Goal: Task Accomplishment & Management: Use online tool/utility

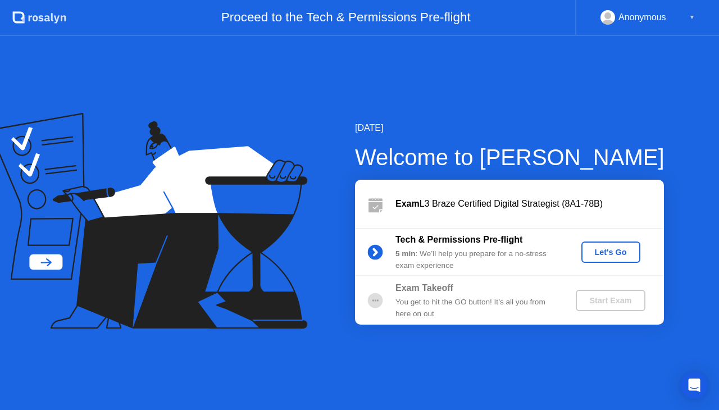
click at [605, 249] on div "Let's Go" at bounding box center [611, 252] width 50 height 9
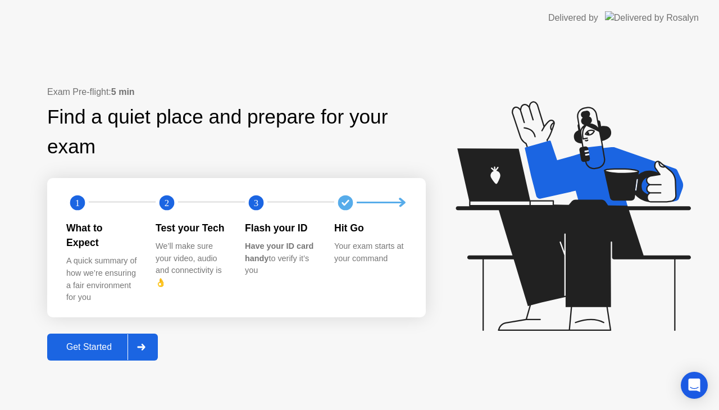
click at [106, 342] on div "Get Started" at bounding box center [89, 347] width 77 height 10
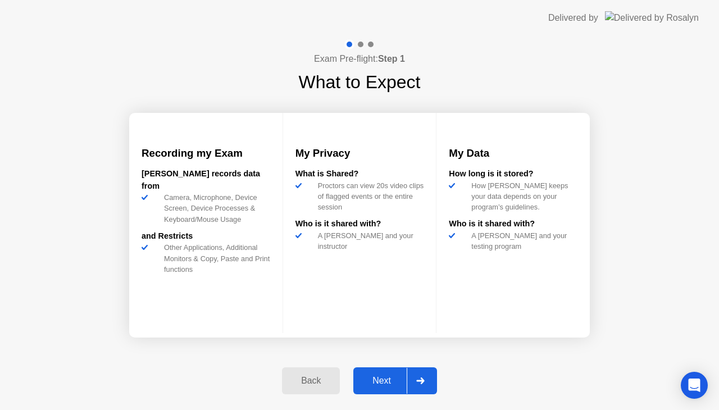
click at [392, 377] on div "Next" at bounding box center [382, 381] width 50 height 10
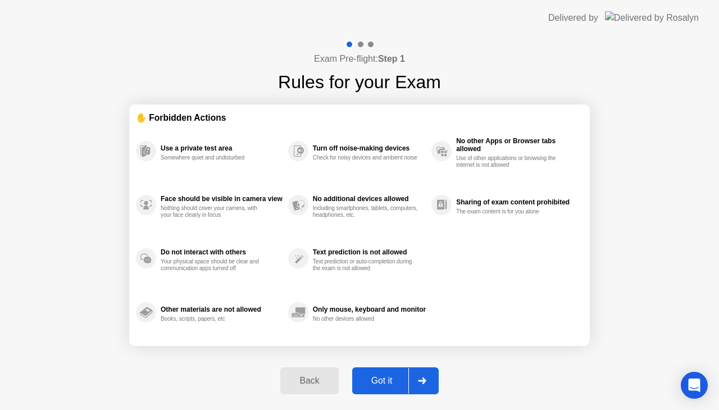
click at [421, 379] on icon at bounding box center [422, 380] width 8 height 7
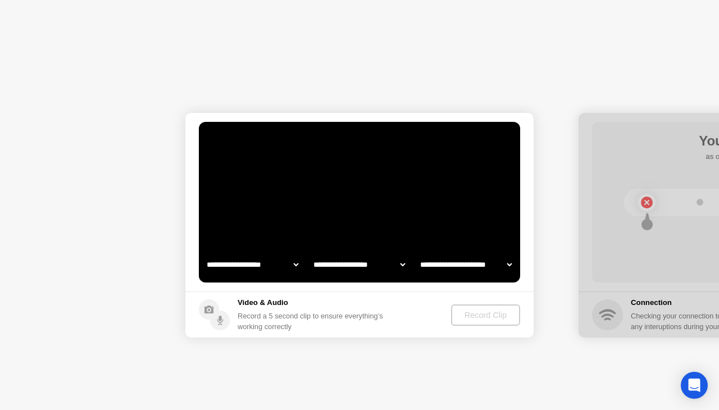
select select "**********"
select select "*******"
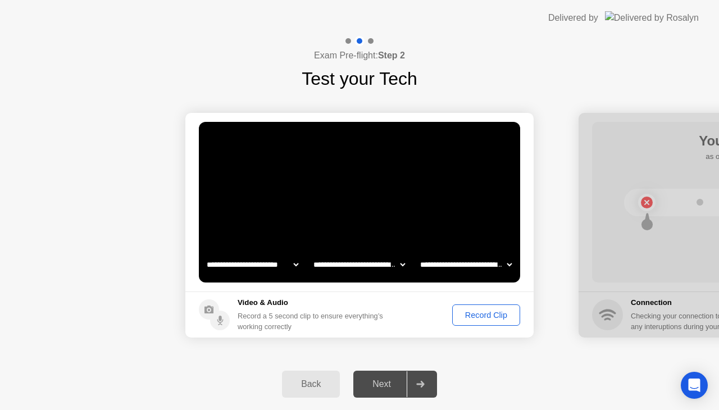
click at [478, 313] on div "Record Clip" at bounding box center [486, 315] width 60 height 9
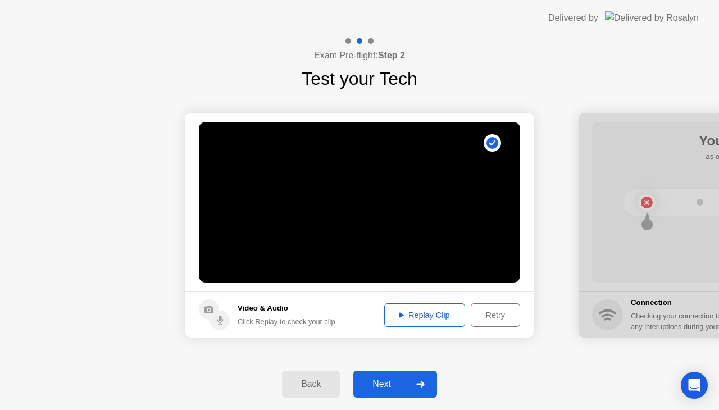
click at [433, 311] on div "Replay Clip" at bounding box center [424, 315] width 73 height 9
click at [394, 379] on div "Next" at bounding box center [382, 384] width 50 height 10
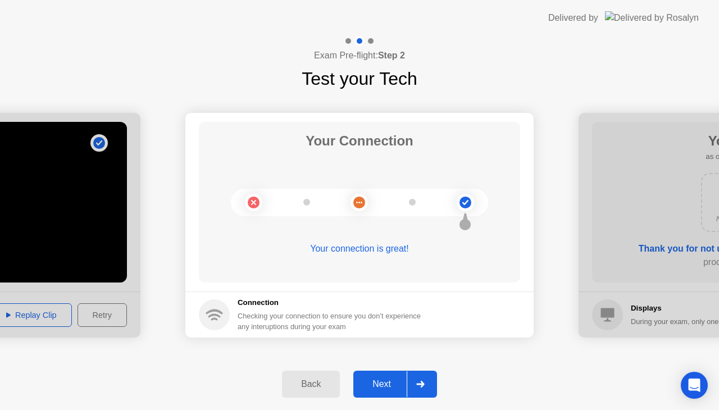
click at [390, 381] on div "Next" at bounding box center [382, 384] width 50 height 10
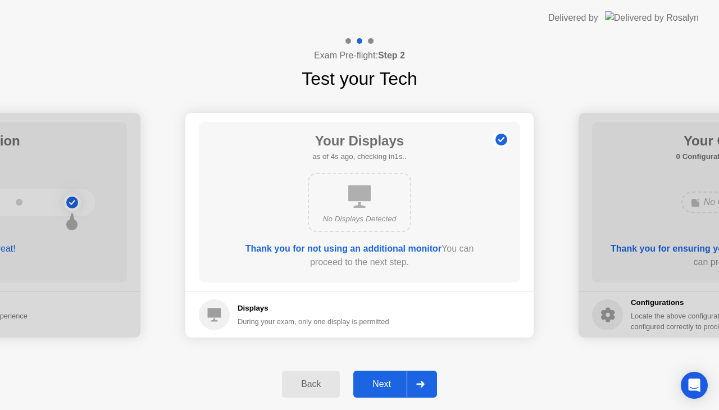
click at [391, 385] on div "Next" at bounding box center [382, 384] width 50 height 10
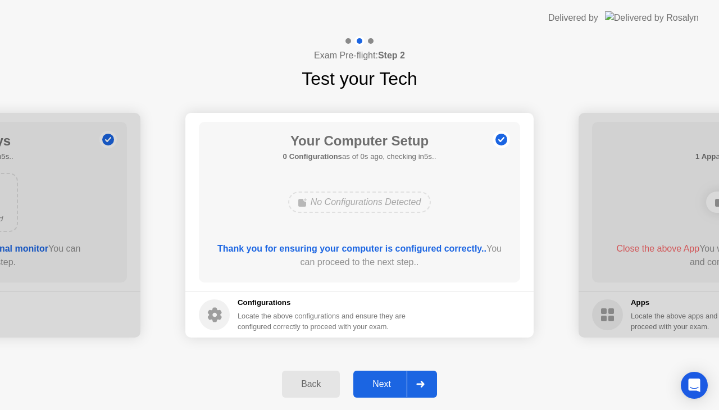
click at [391, 385] on div "Next" at bounding box center [382, 384] width 50 height 10
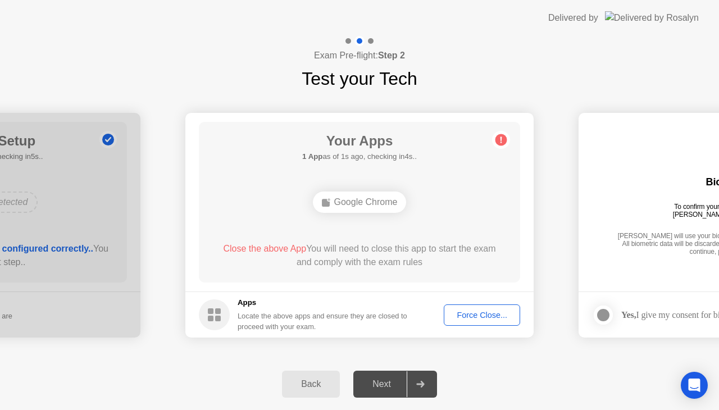
click at [487, 319] on div "Force Close..." at bounding box center [482, 315] width 69 height 9
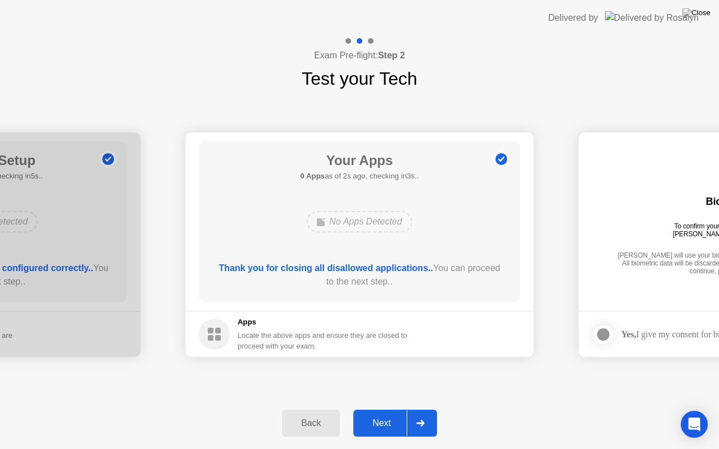
click at [394, 409] on div "Next" at bounding box center [382, 423] width 50 height 10
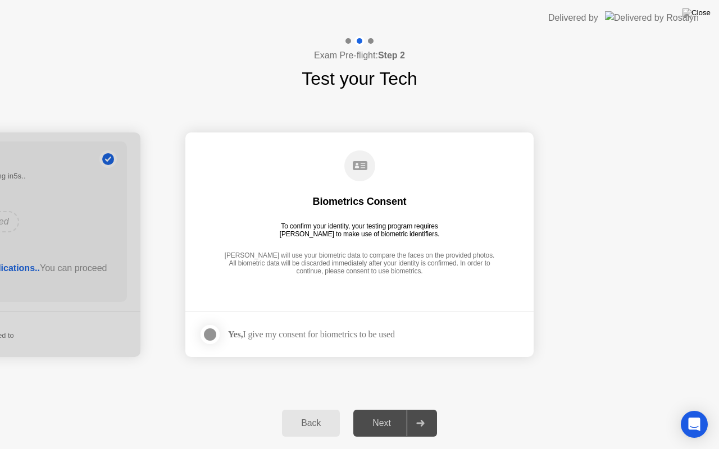
click at [215, 338] on div at bounding box center [209, 334] width 13 height 13
click at [379, 409] on div "Next" at bounding box center [382, 423] width 50 height 10
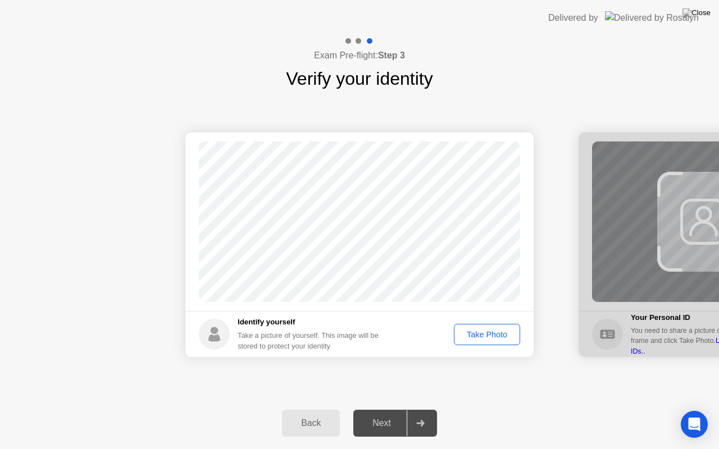
click at [485, 332] on div "Take Photo" at bounding box center [487, 334] width 58 height 9
click at [388, 409] on button "Next" at bounding box center [395, 423] width 84 height 27
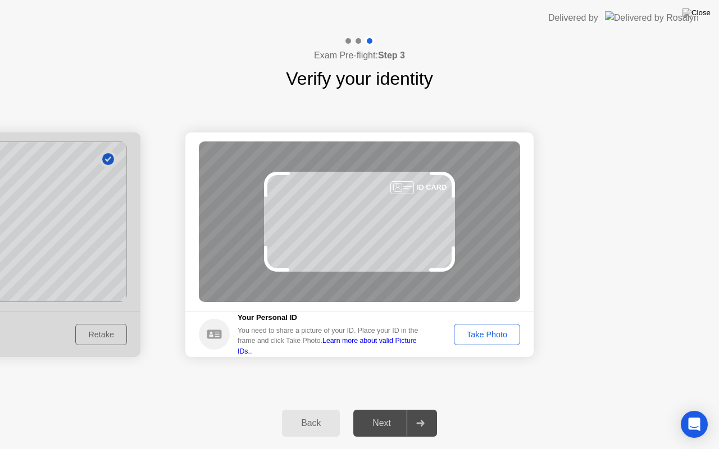
click at [493, 334] on div "Take Photo" at bounding box center [487, 334] width 58 height 9
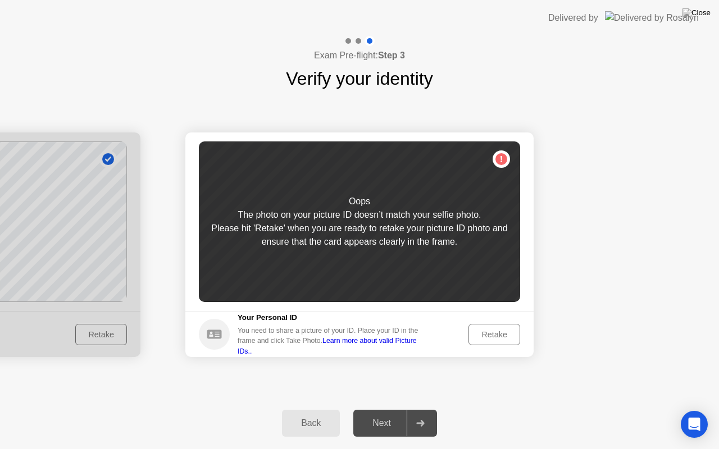
click at [316, 409] on div "Back" at bounding box center [310, 423] width 51 height 10
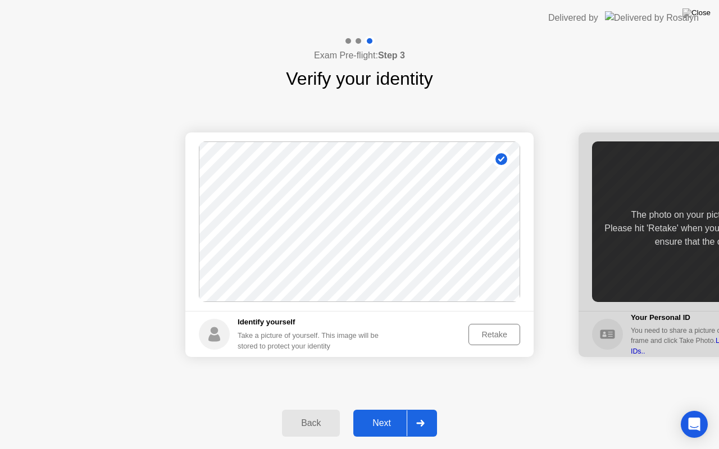
click at [500, 334] on div "Retake" at bounding box center [494, 334] width 44 height 9
click at [487, 335] on div "Take Photo" at bounding box center [487, 334] width 58 height 9
click at [487, 335] on div "Retake" at bounding box center [494, 334] width 44 height 9
click at [487, 335] on div "Take Photo" at bounding box center [487, 334] width 58 height 9
click at [377, 409] on div "Next" at bounding box center [382, 423] width 50 height 10
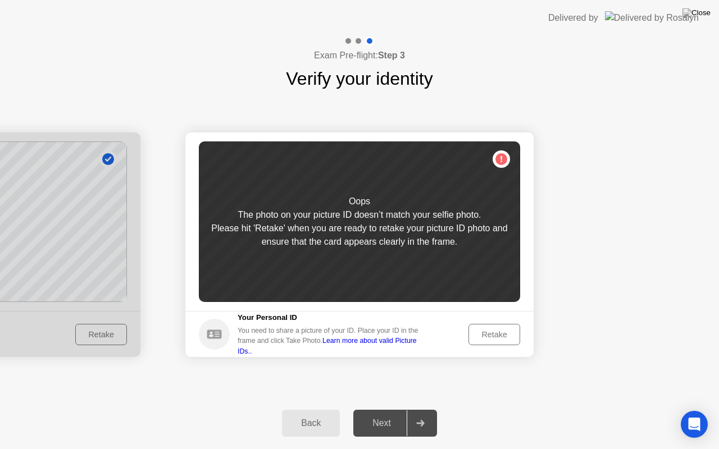
click at [495, 335] on div "Retake" at bounding box center [494, 334] width 44 height 9
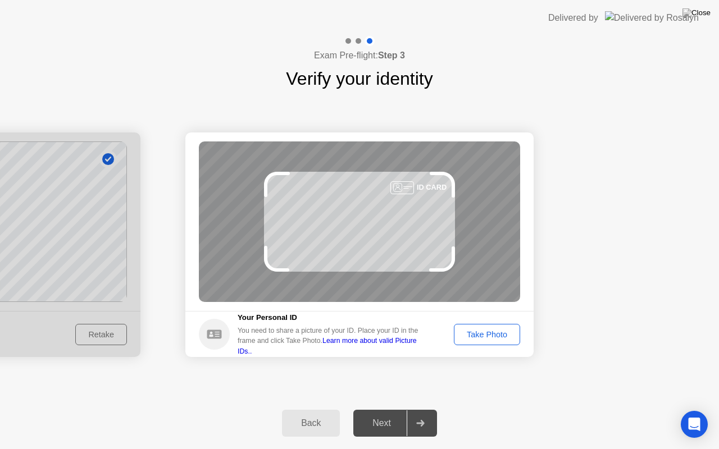
click at [495, 335] on div "Take Photo" at bounding box center [487, 334] width 58 height 9
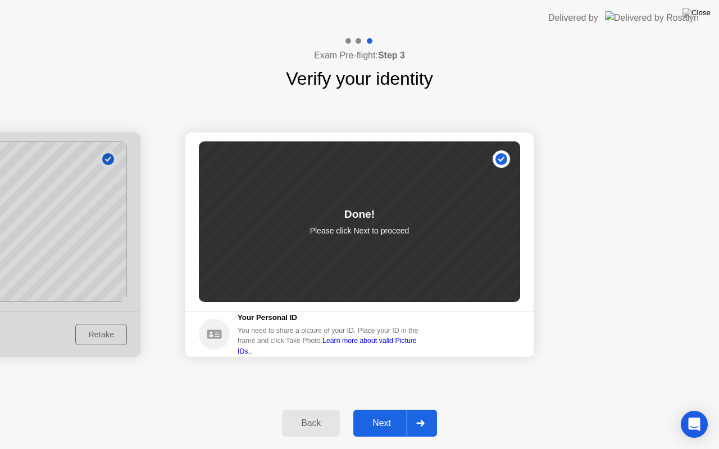
click at [390, 409] on div "Next" at bounding box center [382, 423] width 50 height 10
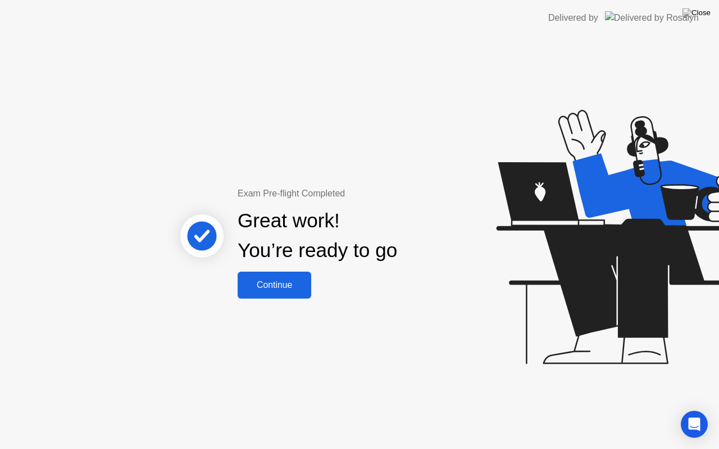
click at [280, 280] on div "Continue" at bounding box center [274, 285] width 67 height 10
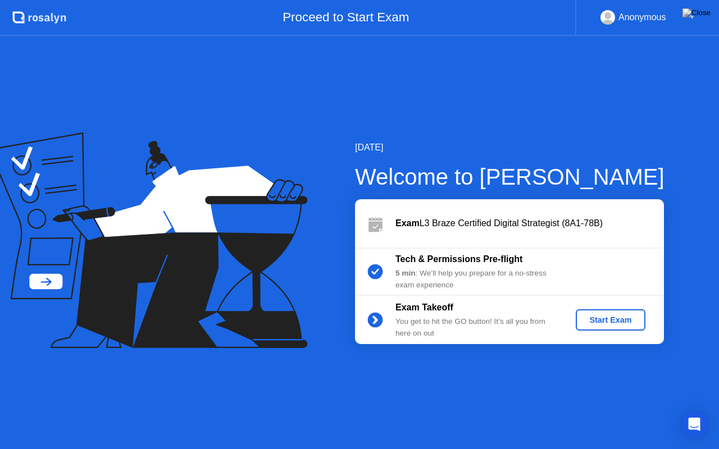
click at [600, 320] on div "Start Exam" at bounding box center [610, 320] width 60 height 9
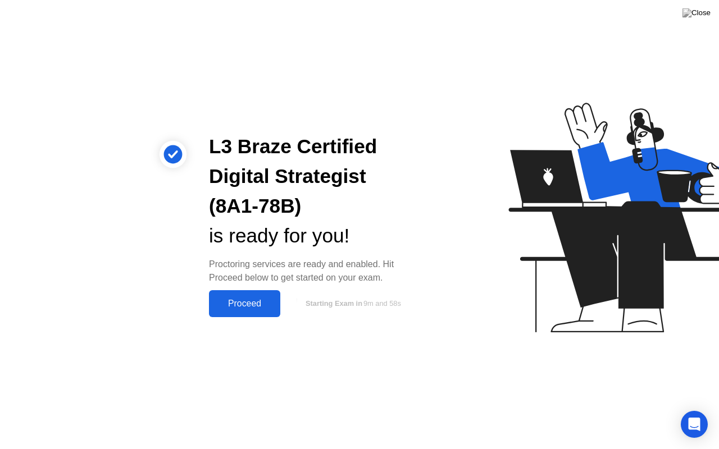
click at [233, 299] on div "Proceed" at bounding box center [244, 304] width 65 height 10
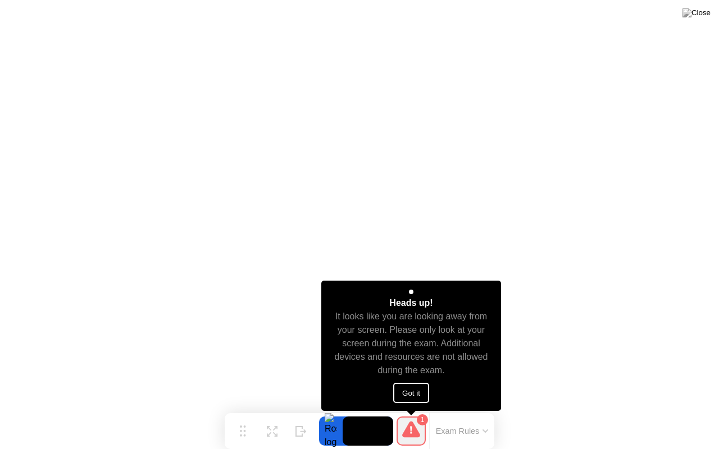
click at [413, 391] on button "Got it" at bounding box center [411, 393] width 36 height 20
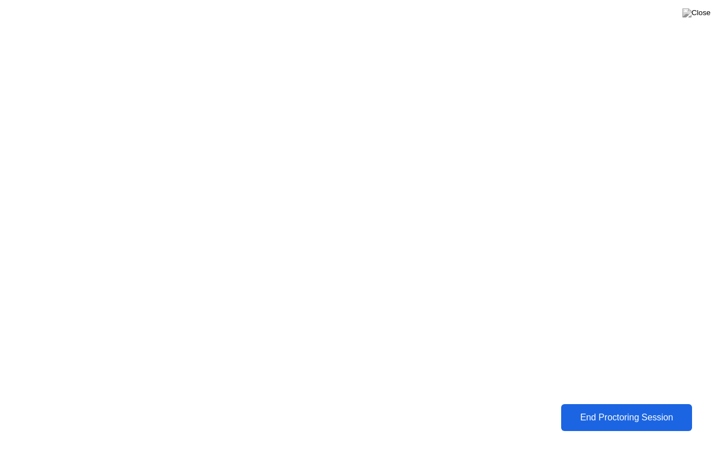
click at [591, 409] on div "End Proctoring Session" at bounding box center [626, 418] width 124 height 10
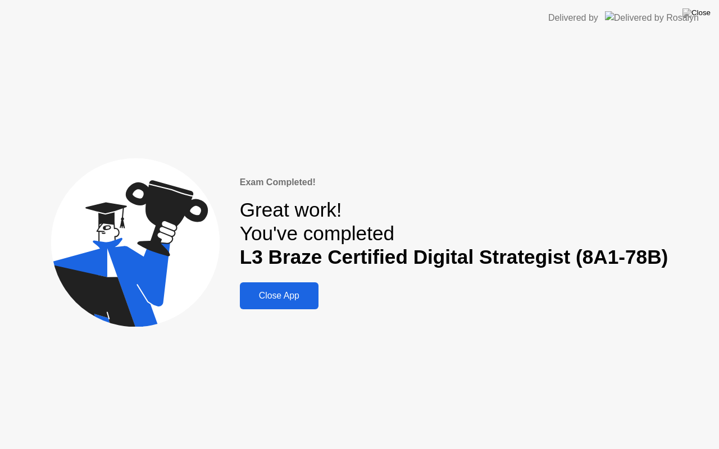
click at [275, 293] on div "Close App" at bounding box center [279, 296] width 72 height 10
